Goal: Find specific page/section: Find specific page/section

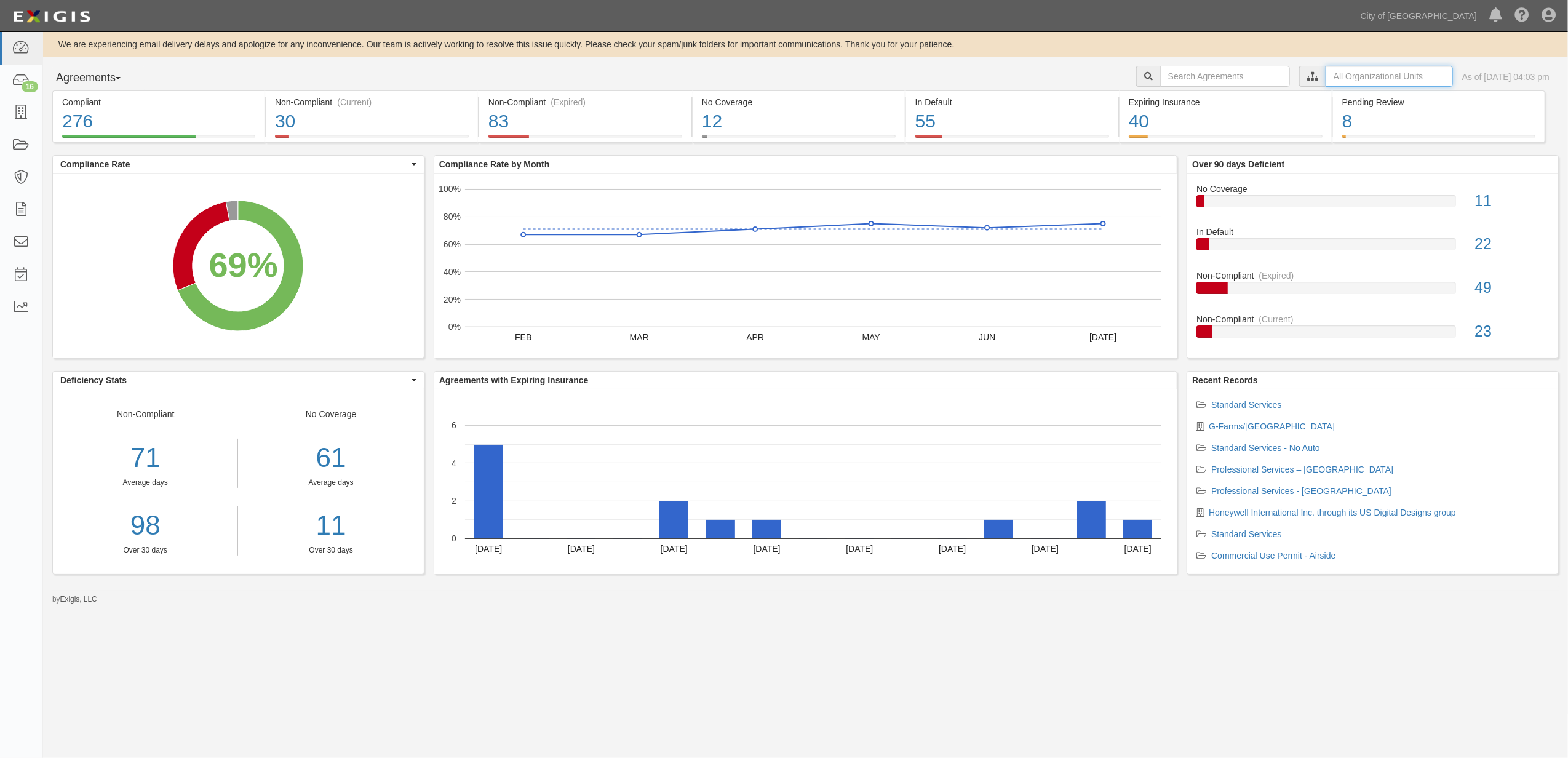
click at [1333, 78] on input "text" at bounding box center [1389, 76] width 127 height 21
click at [1182, 100] on icon at bounding box center [1183, 99] width 9 height 5
click at [1179, 122] on input "Contracts & Services" at bounding box center [1178, 123] width 8 height 8
checkbox input "true"
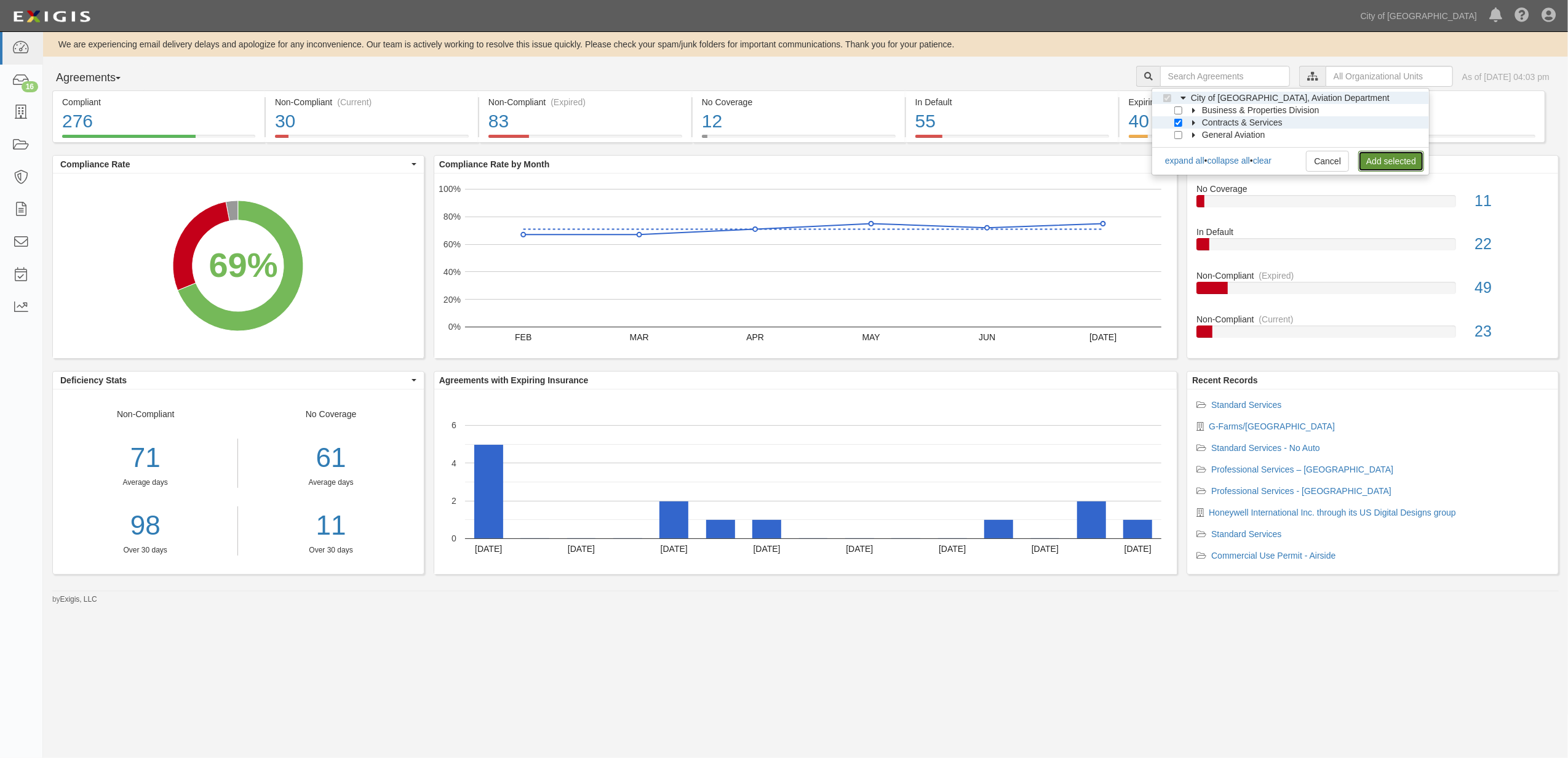
click at [1371, 161] on link "Add selected" at bounding box center [1391, 161] width 66 height 21
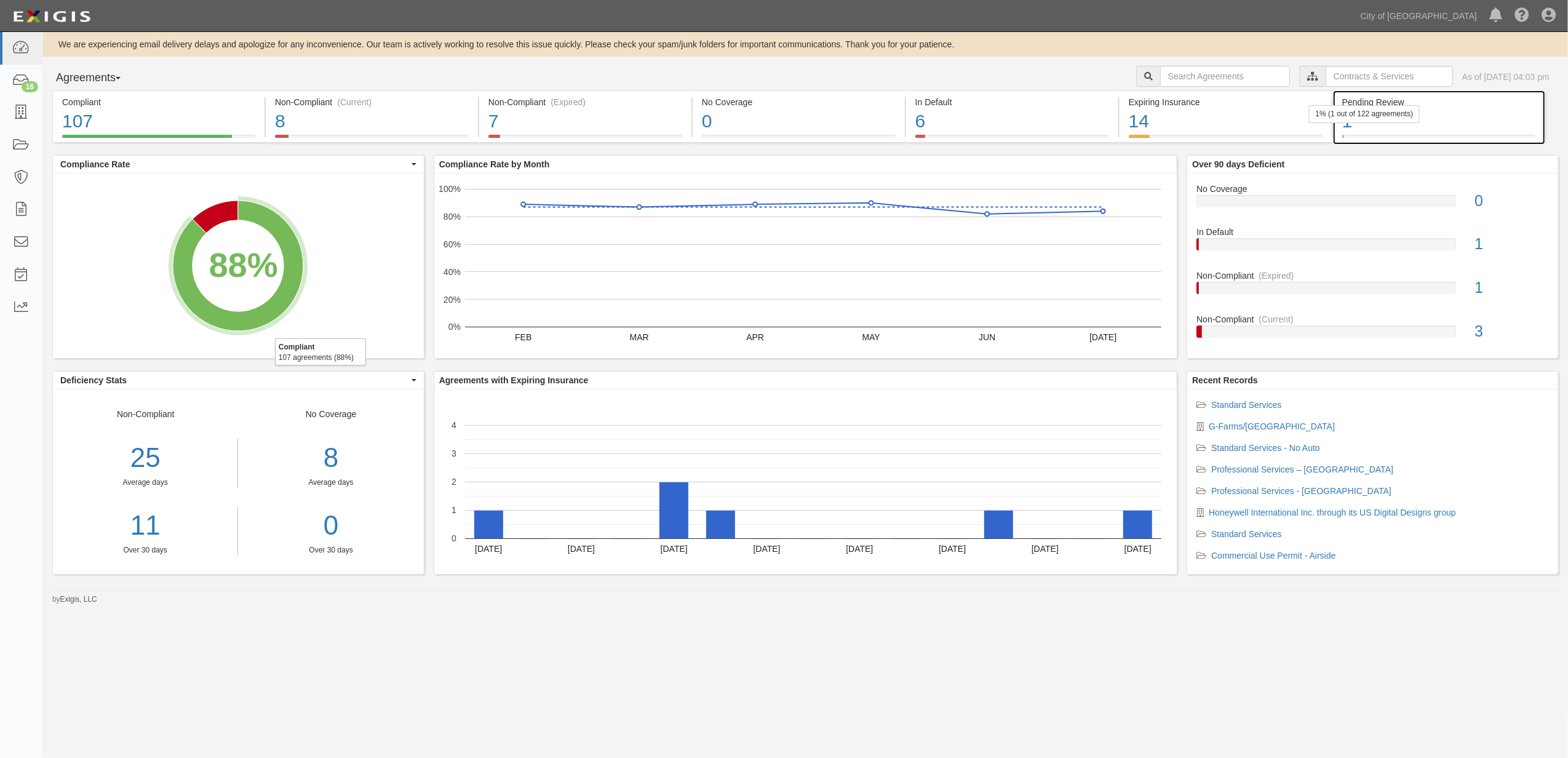
click at [1368, 121] on div "1% (1 out of 122 agreements)" at bounding box center [1364, 114] width 111 height 18
